Goal: Task Accomplishment & Management: Manage account settings

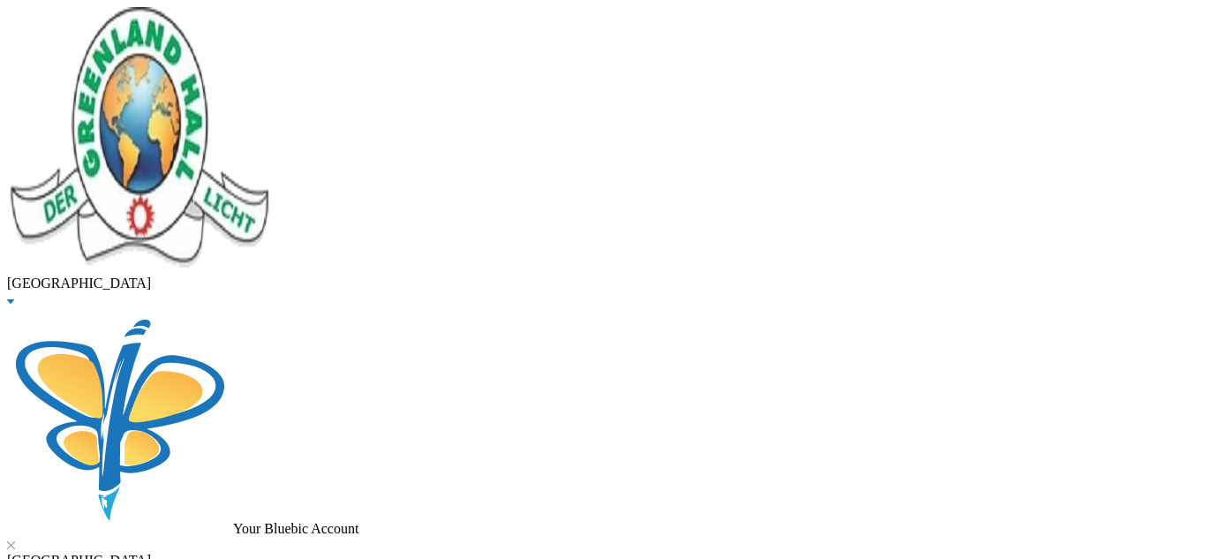
scroll to position [142, 0]
checkbox input "false"
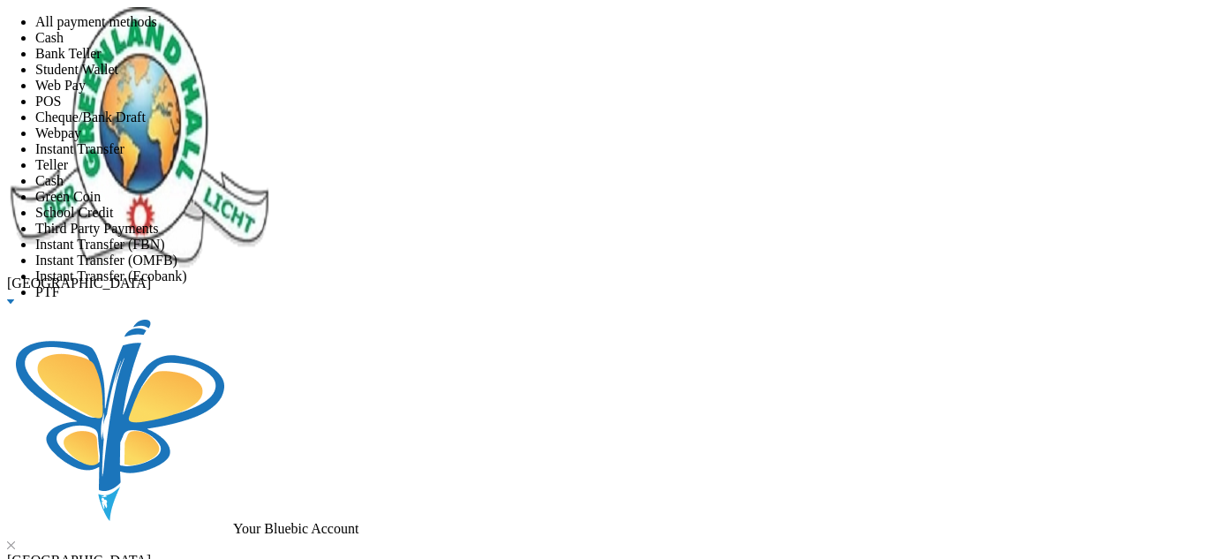
click at [901, 94] on li "Web Pay" at bounding box center [620, 86] width 1171 height 16
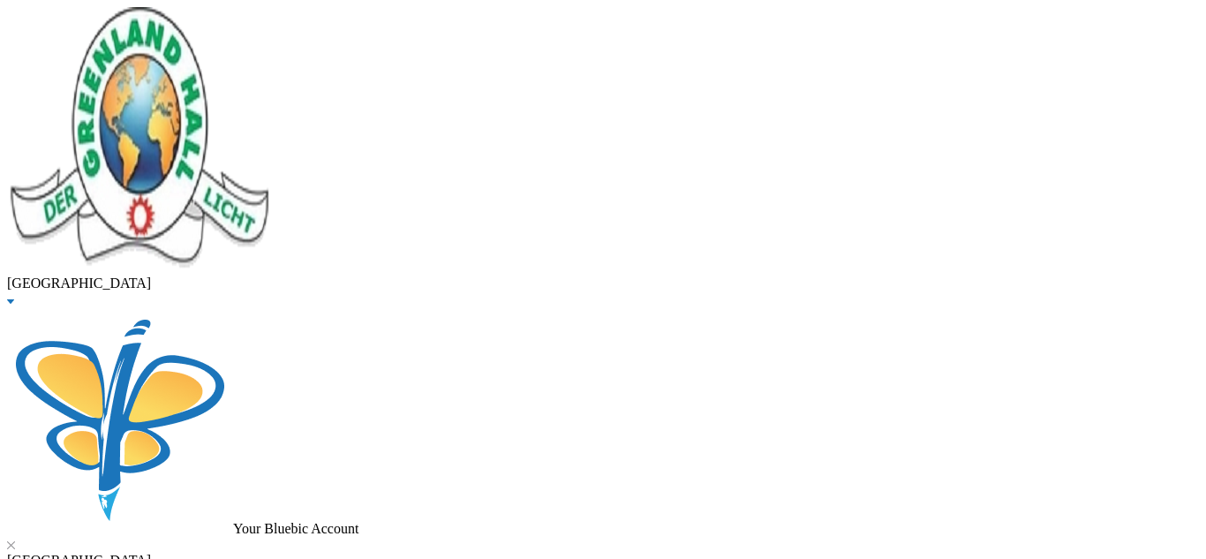
drag, startPoint x: 238, startPoint y: 147, endPoint x: 172, endPoint y: 147, distance: 65.3
type input "[PERSON_NAME]"
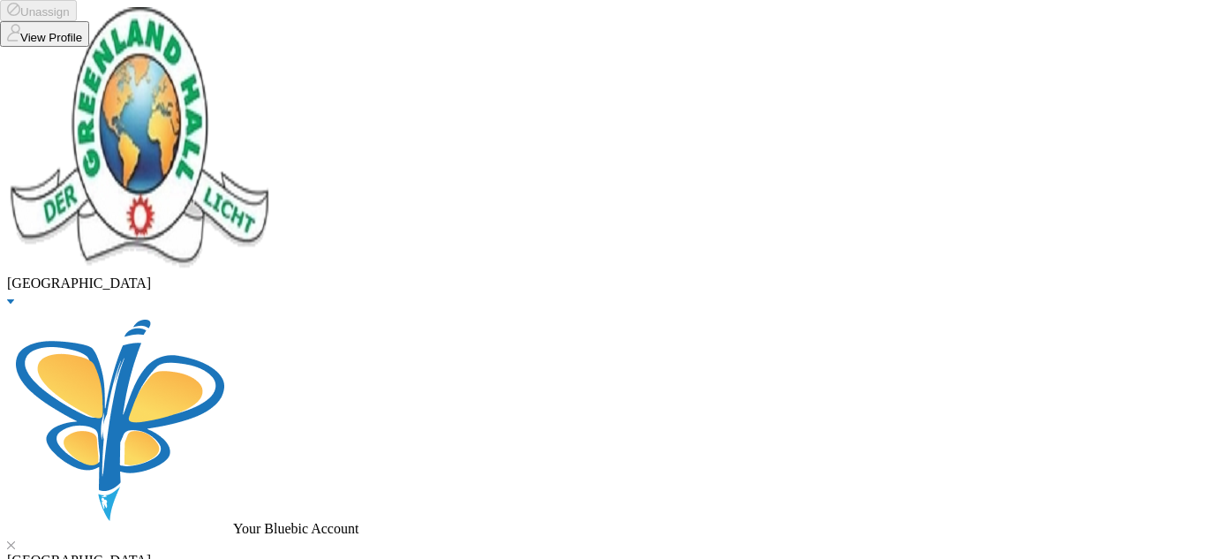
click at [89, 47] on button "View Profile" at bounding box center [44, 34] width 89 height 26
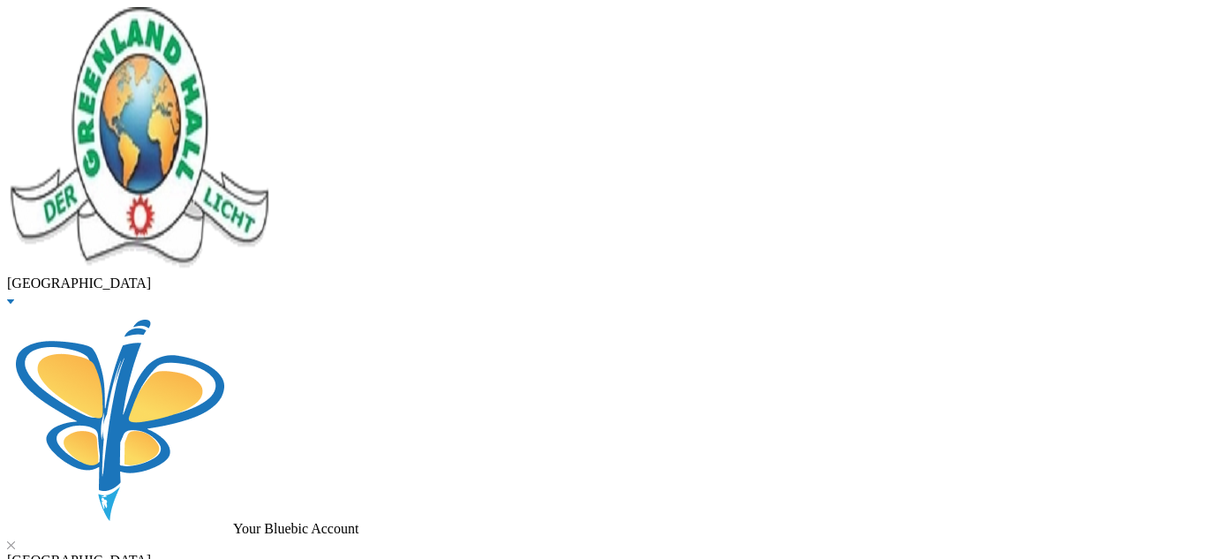
drag, startPoint x: 1202, startPoint y: 263, endPoint x: 1205, endPoint y: 380, distance: 116.6
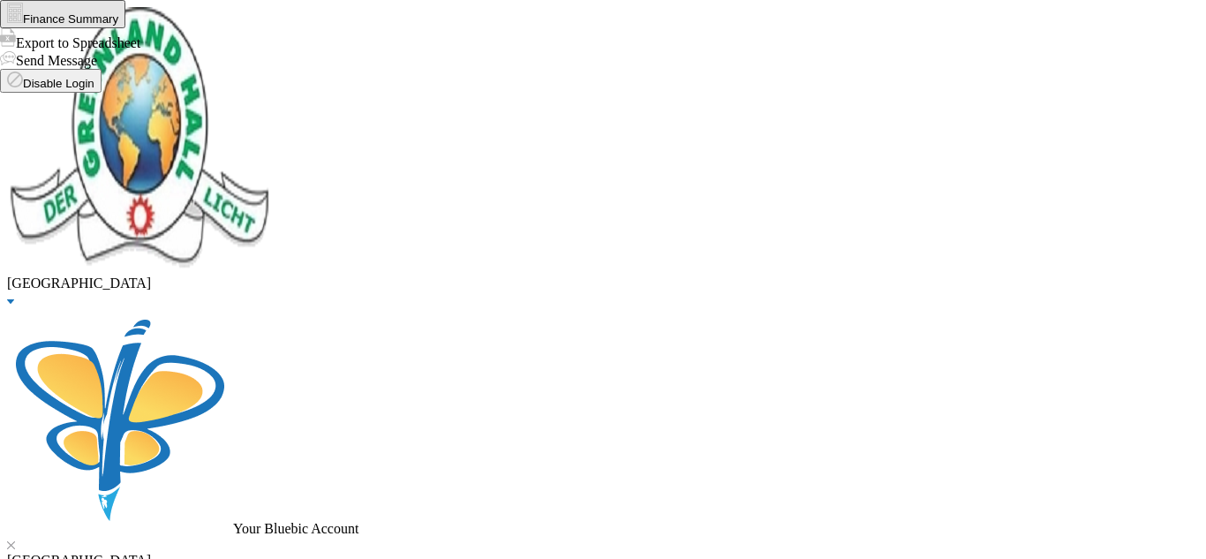
drag, startPoint x: 378, startPoint y: 141, endPoint x: 188, endPoint y: 154, distance: 190.2
type input "[PERSON_NAME]"
click at [94, 45] on span "Graduated" at bounding box center [64, 37] width 59 height 15
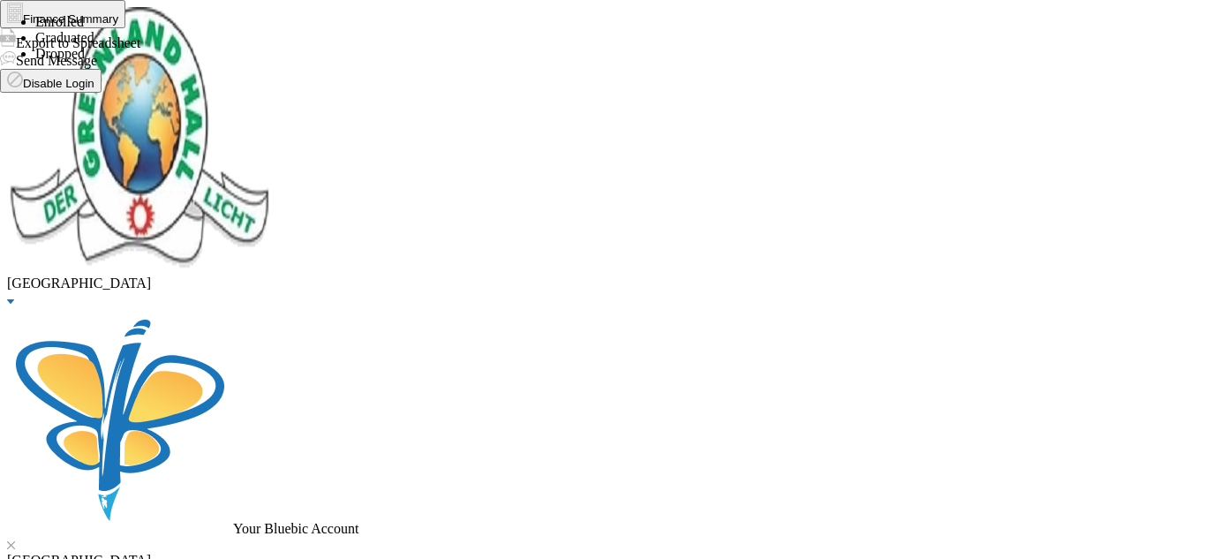
checkbox input "true"
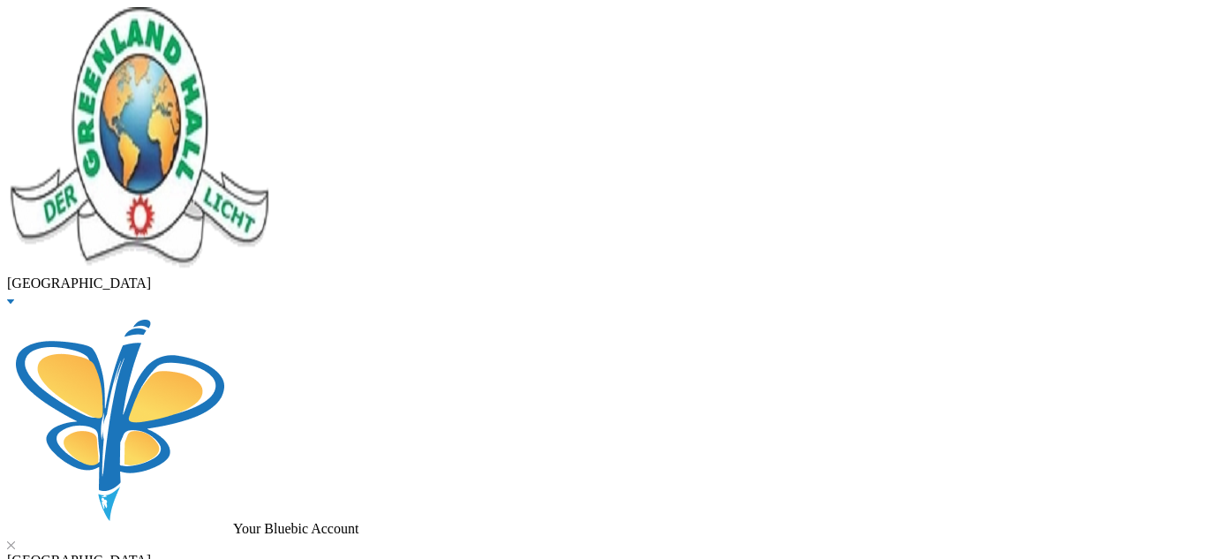
scroll to position [509, 0]
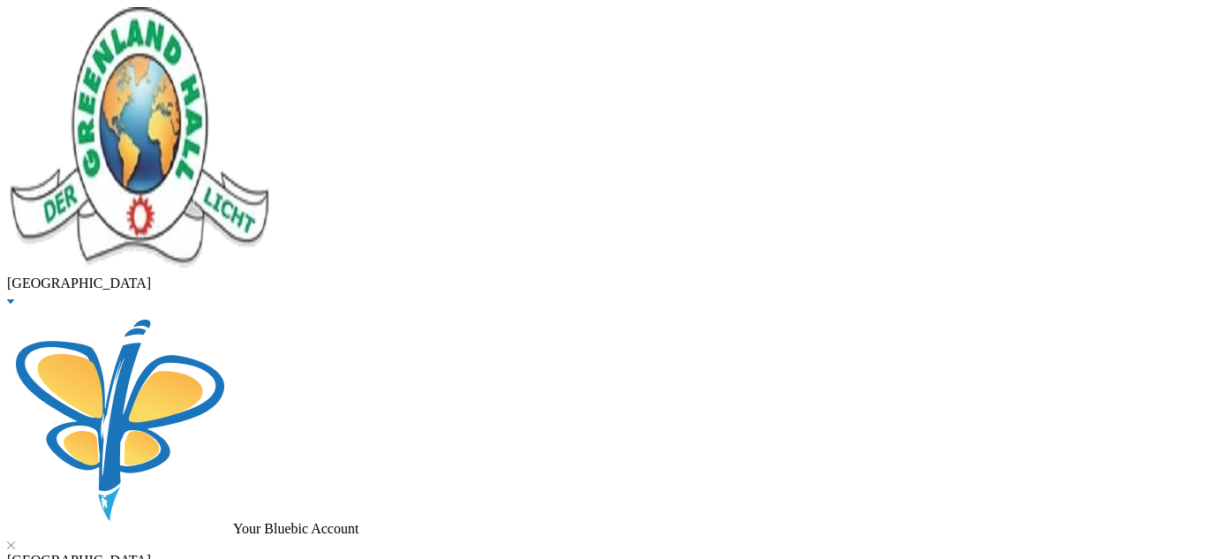
checkbox input "true"
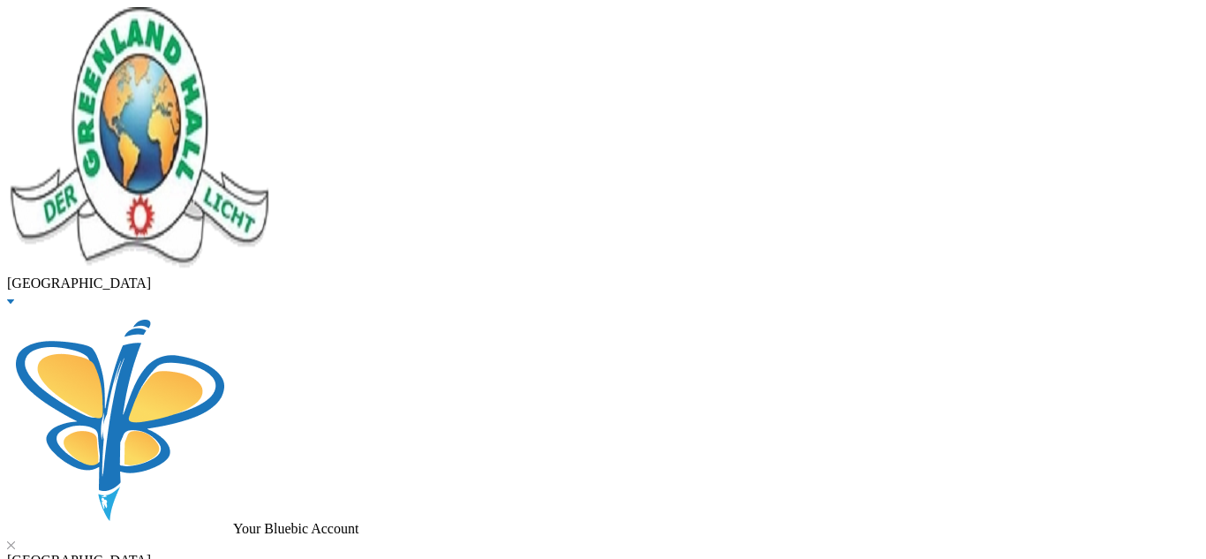
checkbox input "true"
checkbox input "false"
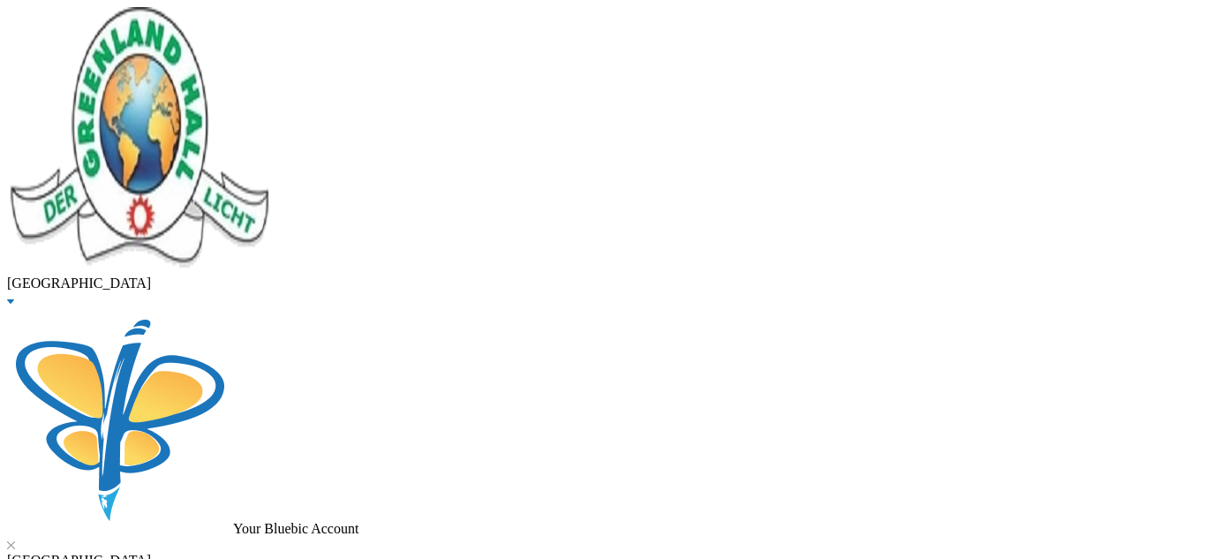
checkbox input "false"
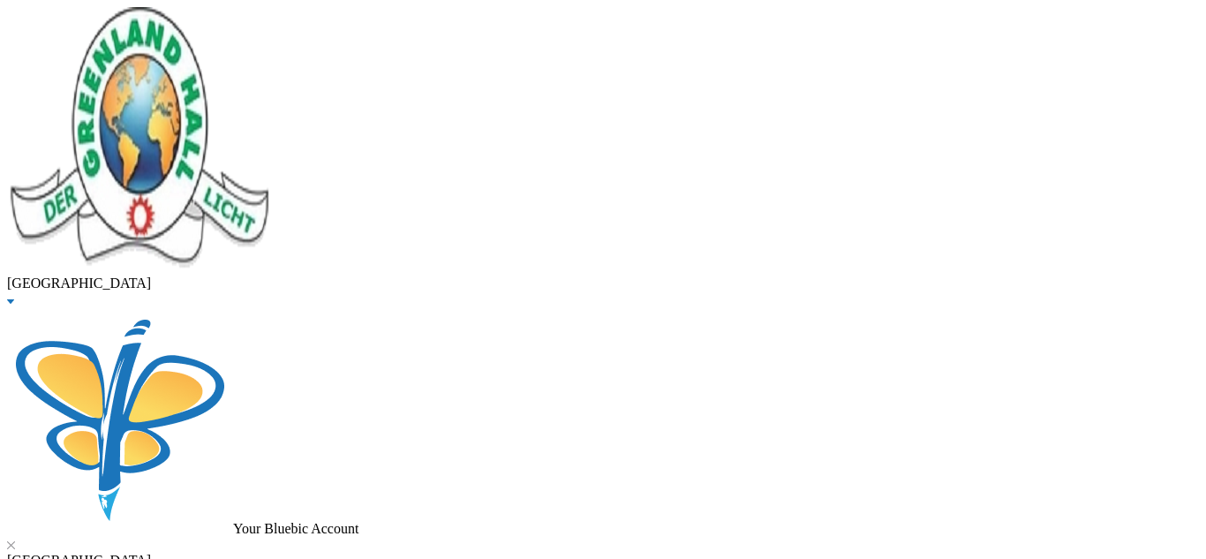
checkbox input "true"
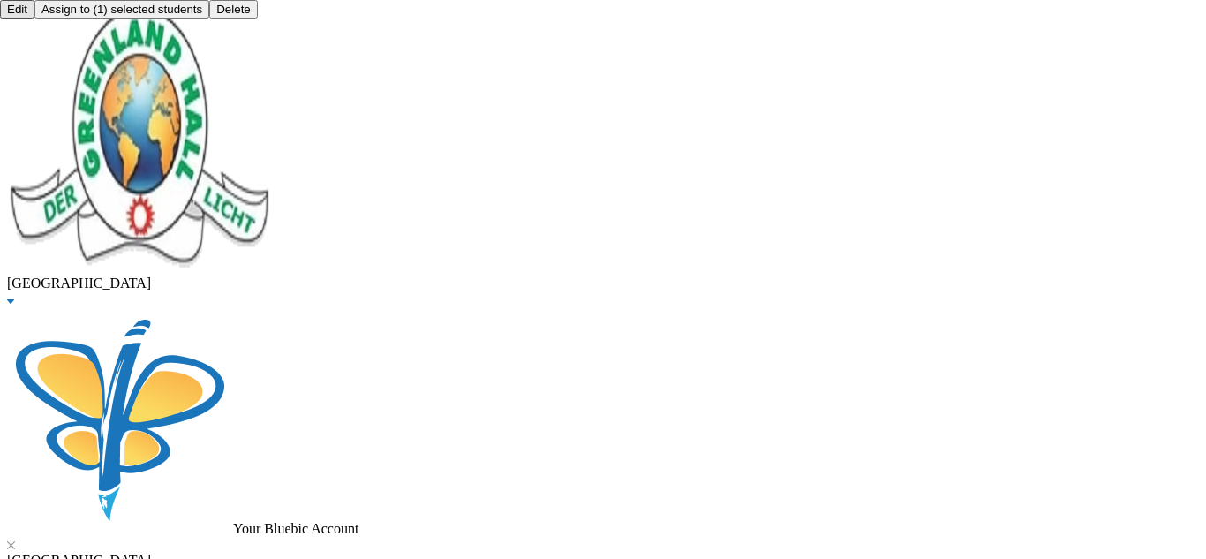
click at [209, 19] on button "Assign to ( 1 ) selected students" at bounding box center [121, 9] width 175 height 19
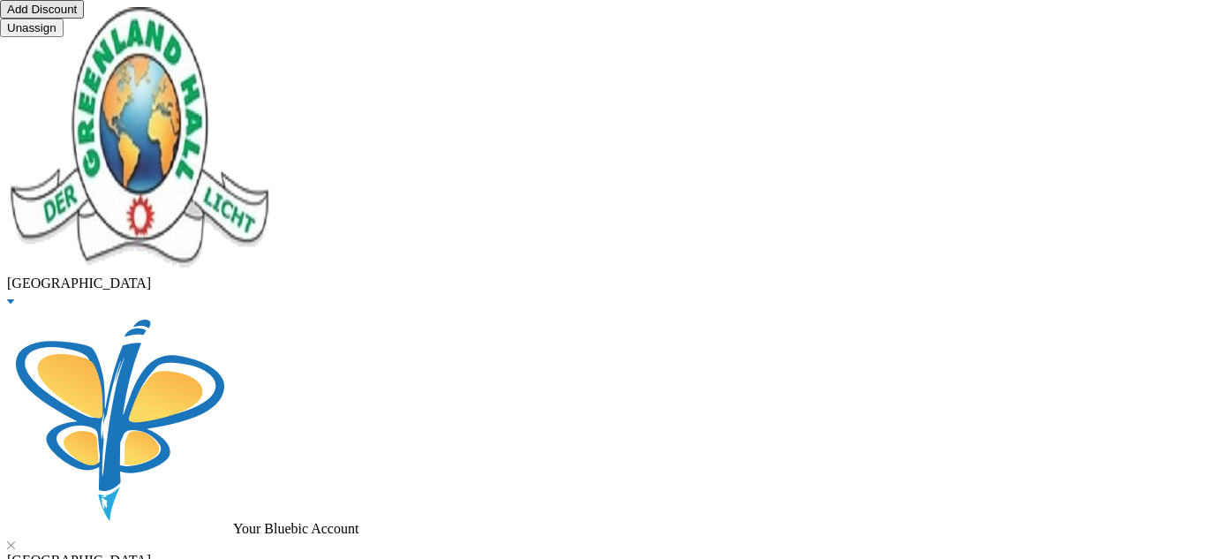
click at [64, 37] on button "Unassign" at bounding box center [32, 28] width 64 height 19
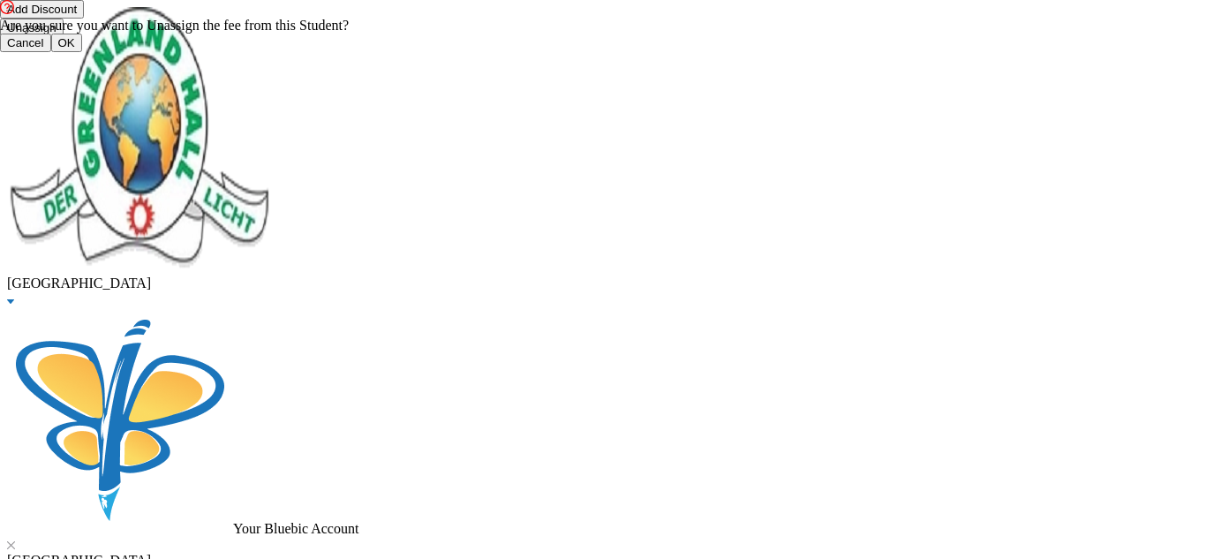
click at [82, 52] on button "OK" at bounding box center [66, 43] width 31 height 19
click at [64, 37] on button "Unassign" at bounding box center [32, 28] width 64 height 19
click at [82, 52] on button "OK" at bounding box center [66, 43] width 31 height 19
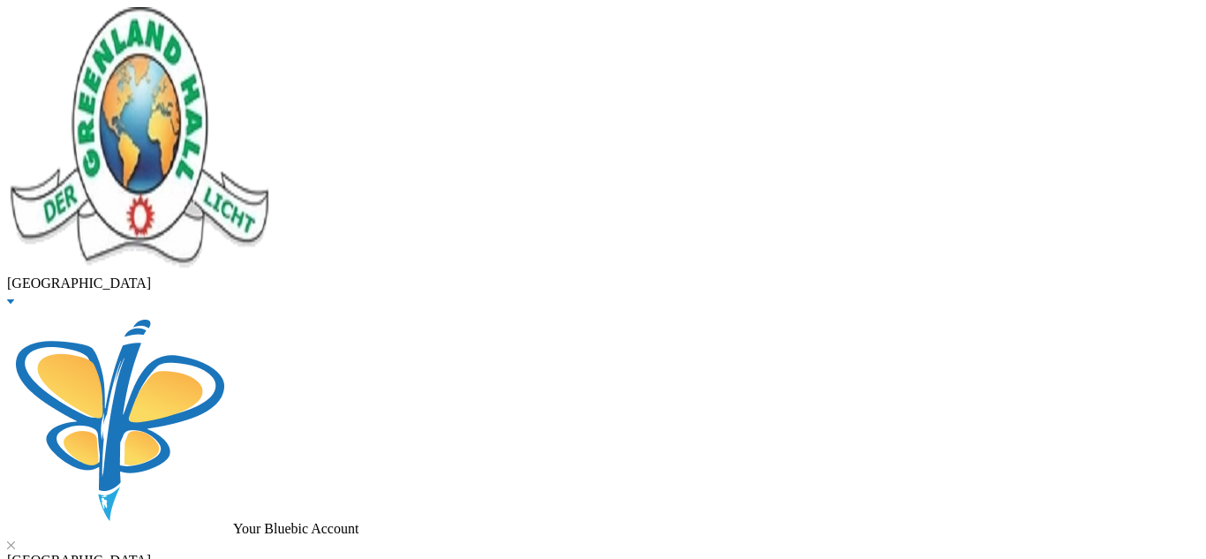
click at [82, 52] on button "OK" at bounding box center [66, 43] width 31 height 19
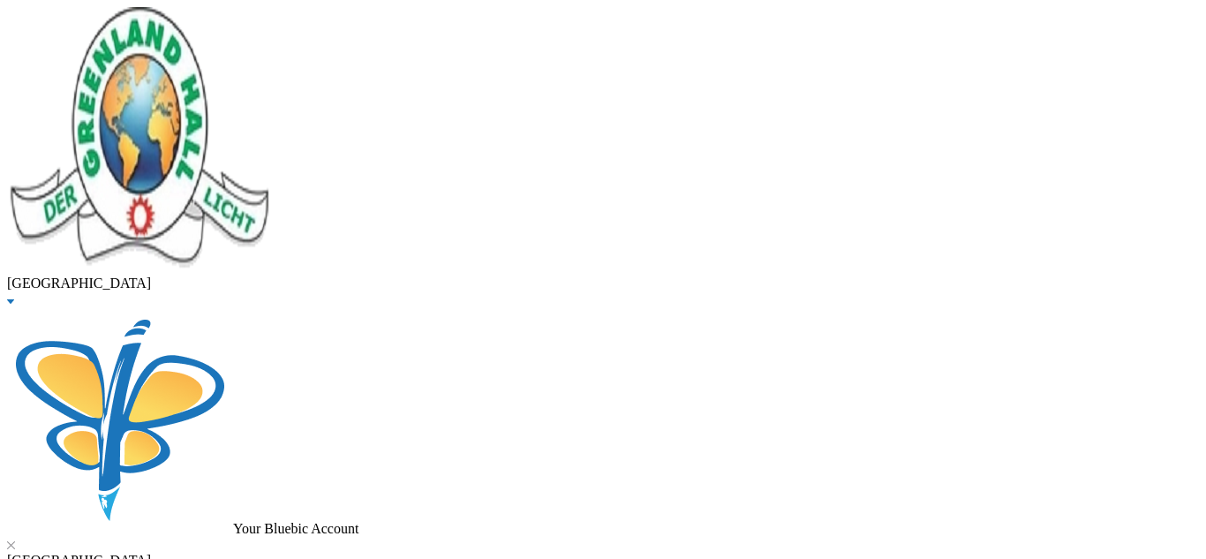
type input "Oduwole"
click at [84, 29] on span "Enrolled" at bounding box center [59, 21] width 49 height 15
